Goal: Communication & Community: Ask a question

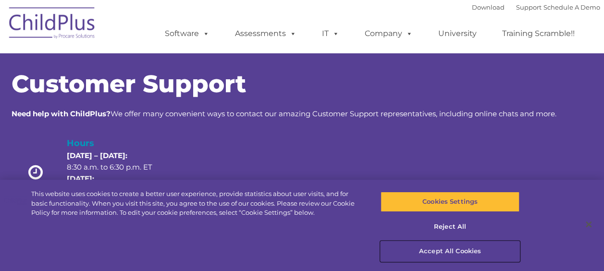
click at [460, 256] on button "Accept All Cookies" at bounding box center [449, 251] width 139 height 20
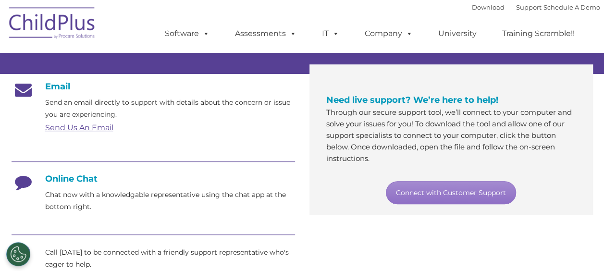
scroll to position [150, 0]
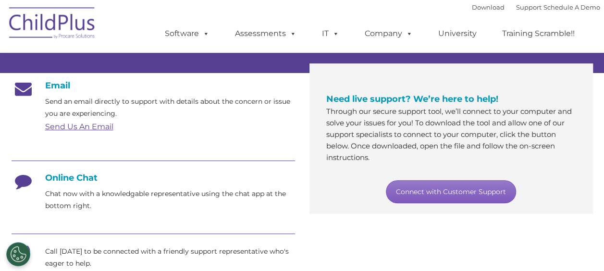
click at [473, 192] on link "Connect with Customer Support" at bounding box center [451, 191] width 130 height 23
click at [341, 99] on span "Need live support? We’re here to help!" at bounding box center [412, 99] width 172 height 11
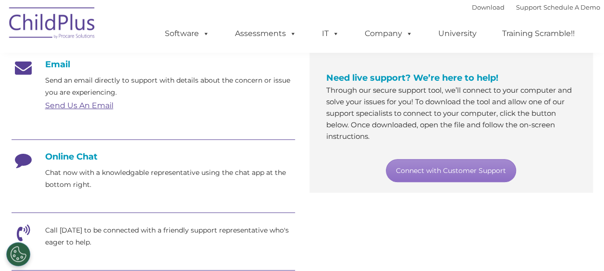
scroll to position [153, 0]
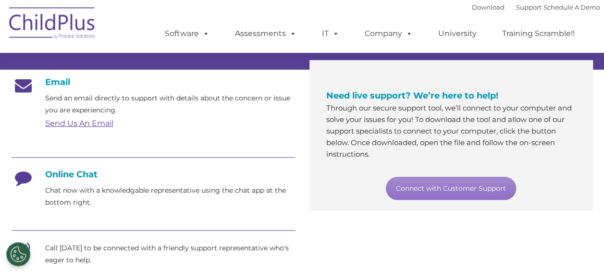
click at [54, 176] on h4 "Online Chat" at bounding box center [153, 174] width 283 height 11
click at [98, 172] on h4 "Online Chat" at bounding box center [153, 174] width 283 height 11
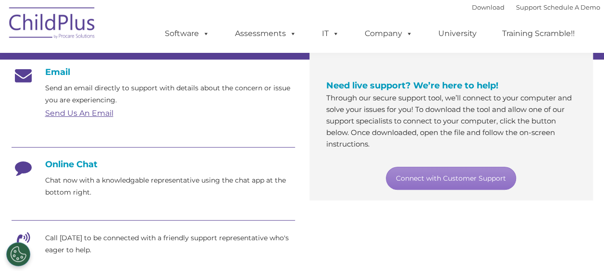
scroll to position [162, 0]
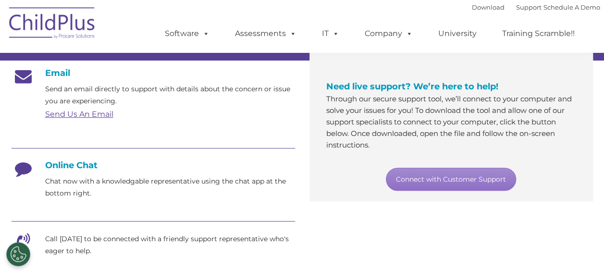
click at [55, 158] on div at bounding box center [153, 149] width 283 height 22
click at [56, 162] on h4 "Online Chat" at bounding box center [153, 165] width 283 height 11
click at [490, 175] on link "Connect with Customer Support" at bounding box center [451, 179] width 130 height 23
click at [585, 66] on div "Need live support? We’re here to help! Through our secure support tool, we’ll c…" at bounding box center [450, 126] width 283 height 150
click at [497, 175] on link "Connect with Customer Support" at bounding box center [451, 179] width 130 height 23
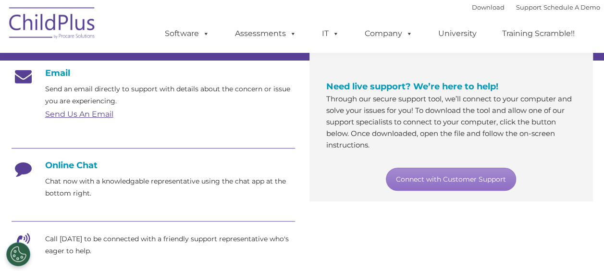
click at [570, 219] on div "Email Send an email directly to support with details about the concern or issue…" at bounding box center [301, 254] width 595 height 386
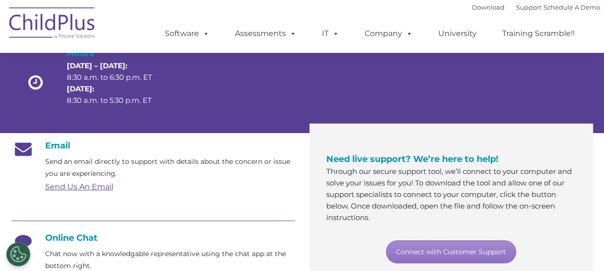
scroll to position [0, 0]
